Goal: Task Accomplishment & Management: Complete application form

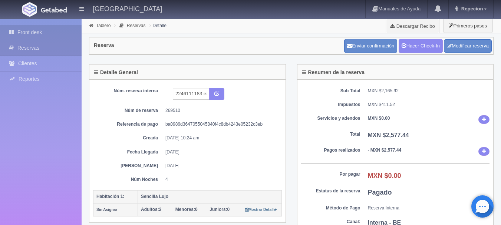
click at [55, 36] on link "Front desk" at bounding box center [41, 32] width 82 height 15
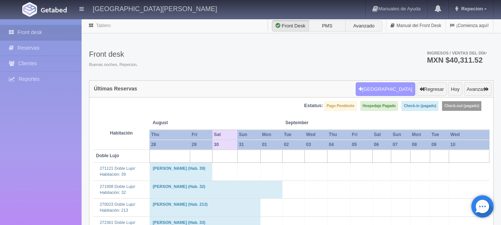
click at [387, 92] on button "[GEOGRAPHIC_DATA]" at bounding box center [385, 89] width 60 height 14
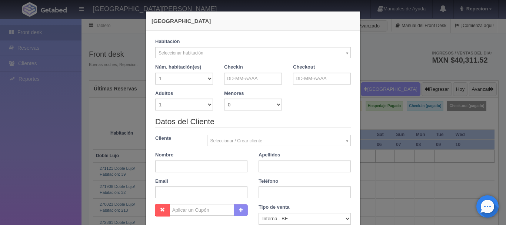
checkbox input "false"
click at [202, 77] on select "1 2 3 4 5 6 7 8 9 10 11 12 13 14 15 16 17 18 19 20" at bounding box center [184, 79] width 58 height 12
select select "2"
click at [155, 73] on select "1 2 3 4 5 6 7 8 9 10 11 12 13 14 15 16 17 18 19 20" at bounding box center [184, 79] width 58 height 12
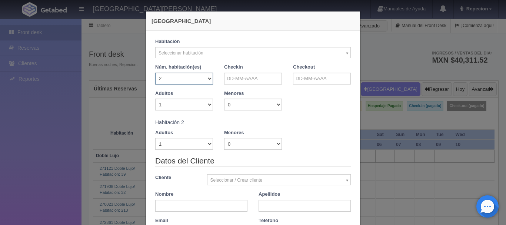
checkbox input "false"
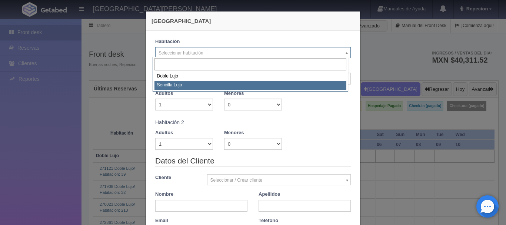
select select "576"
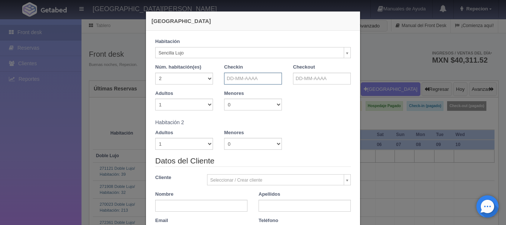
click at [247, 79] on input "text" at bounding box center [253, 79] width 58 height 12
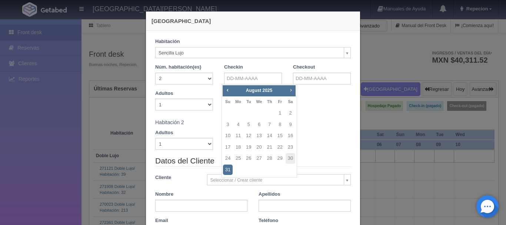
click at [294, 90] on span "Next" at bounding box center [291, 90] width 6 height 6
click at [291, 91] on span "Next" at bounding box center [291, 90] width 6 height 6
checkbox input "false"
click at [290, 135] on link "15" at bounding box center [291, 135] width 10 height 11
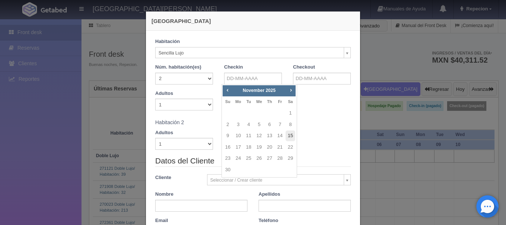
type input "[DATE]"
checkbox input "false"
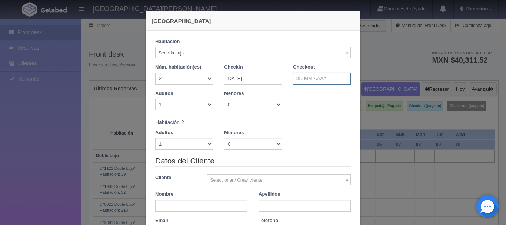
click at [309, 80] on input "text" at bounding box center [322, 79] width 58 height 12
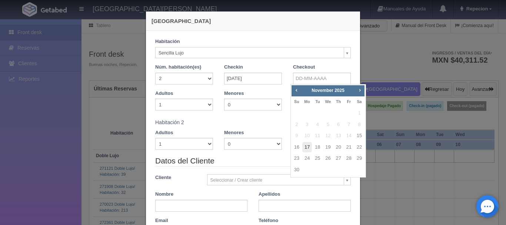
click at [309, 149] on link "17" at bounding box center [307, 147] width 10 height 11
type input "[DATE]"
checkbox input "false"
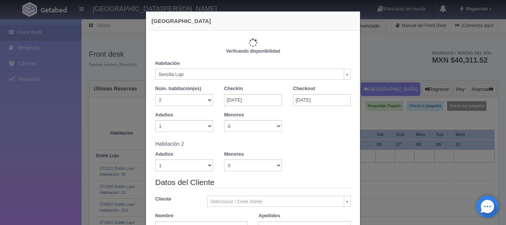
type input "4600.00"
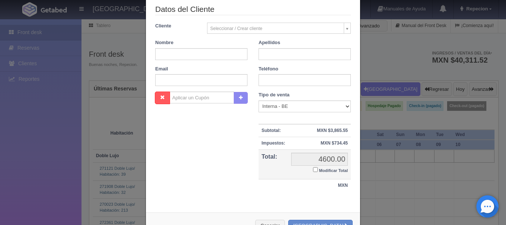
scroll to position [202, 0]
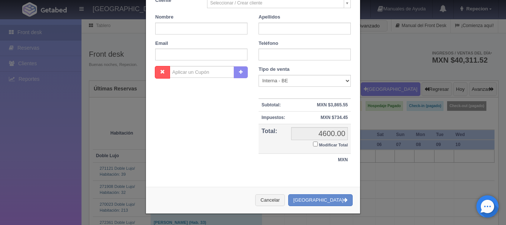
click at [313, 143] on input "Modificar Total" at bounding box center [315, 144] width 5 height 5
checkbox input "true"
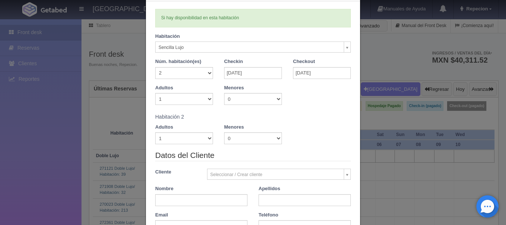
scroll to position [27, 0]
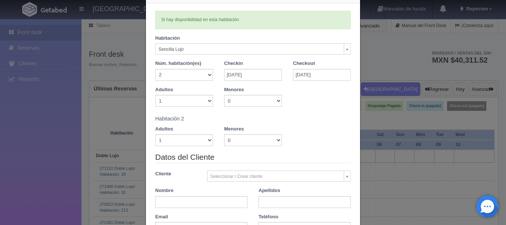
type input "4400"
click at [180, 102] on select "1 2 3 4 5 6 7 8 9 10" at bounding box center [184, 101] width 58 height 12
select select "2"
click at [155, 95] on select "1 2 3 4 5 6 7 8 9 10" at bounding box center [184, 101] width 58 height 12
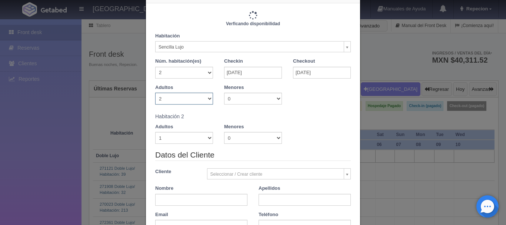
checkbox input "false"
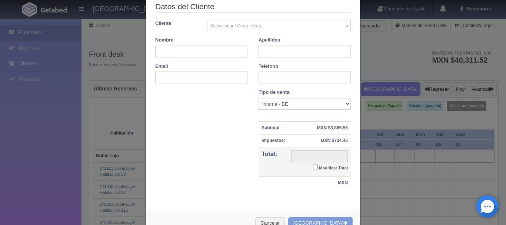
type input "4600.00"
click at [306, 157] on input "4600.00" at bounding box center [319, 156] width 57 height 13
click at [313, 166] on input "Modificar Total" at bounding box center [315, 167] width 5 height 5
checkbox input "true"
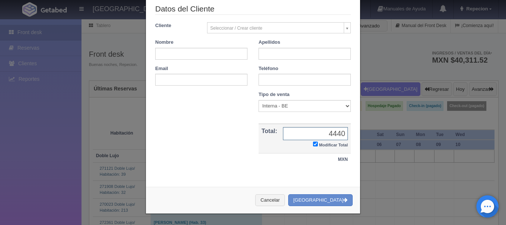
scroll to position [64, 0]
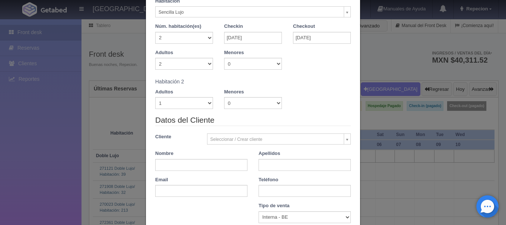
type input "4440"
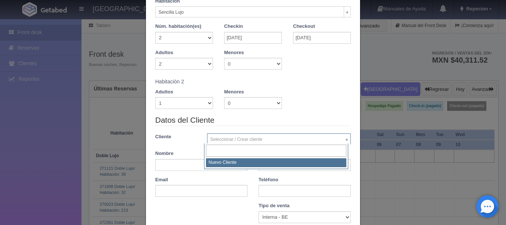
select select "-1"
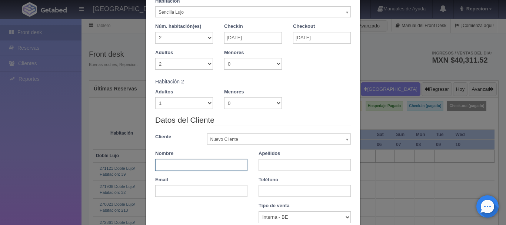
click at [226, 166] on input "text" at bounding box center [201, 165] width 92 height 12
type input "[PERSON_NAME]"
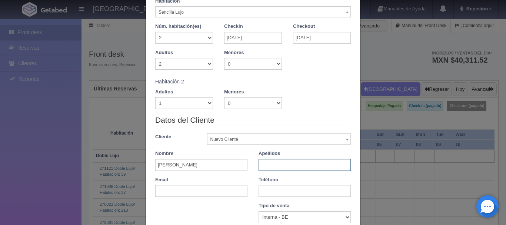
click at [276, 165] on input "text" at bounding box center [305, 165] width 92 height 12
type input "g"
type input "[PERSON_NAME]"
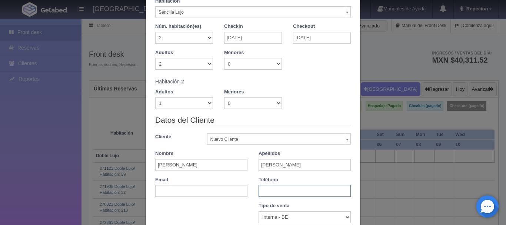
click at [294, 193] on input "text" at bounding box center [305, 191] width 92 height 12
click at [272, 191] on input "6566604755" at bounding box center [305, 191] width 92 height 12
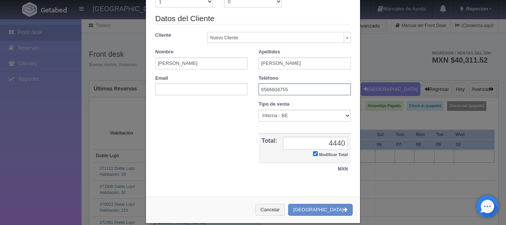
scroll to position [176, 0]
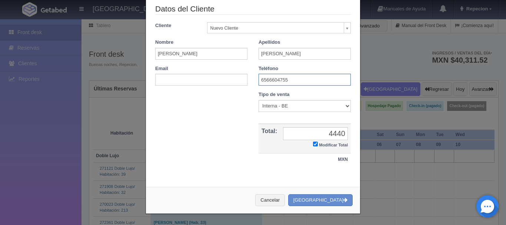
type input "6566604755"
click at [204, 84] on input "text" at bounding box center [201, 80] width 92 height 12
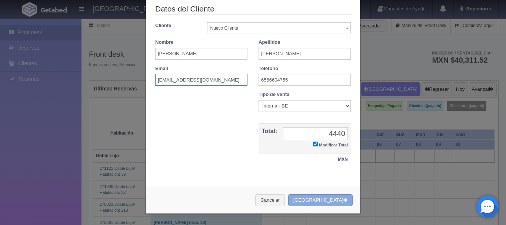
type input "[EMAIL_ADDRESS][DOMAIN_NAME]"
click at [329, 203] on button "[GEOGRAPHIC_DATA]" at bounding box center [320, 200] width 64 height 12
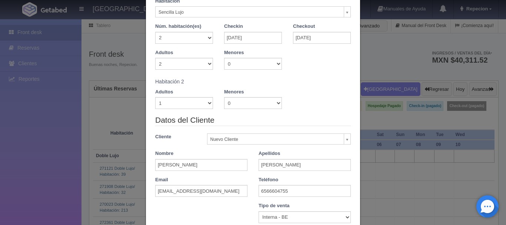
scroll to position [27, 0]
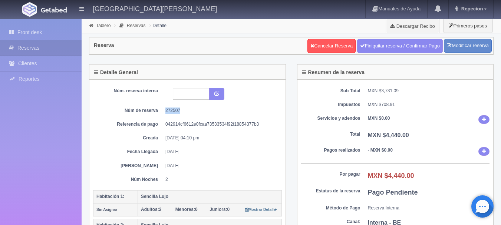
drag, startPoint x: 180, startPoint y: 109, endPoint x: 165, endPoint y: 112, distance: 14.8
click at [165, 112] on dd "272507" at bounding box center [220, 110] width 111 height 6
click at [186, 107] on div "Núm. reserva interna Núm de reserva 272507 Referencia de pago 042914cf6612e0fca…" at bounding box center [187, 135] width 189 height 95
click at [40, 28] on link "Front desk" at bounding box center [41, 32] width 82 height 15
